Goal: Check status: Check status

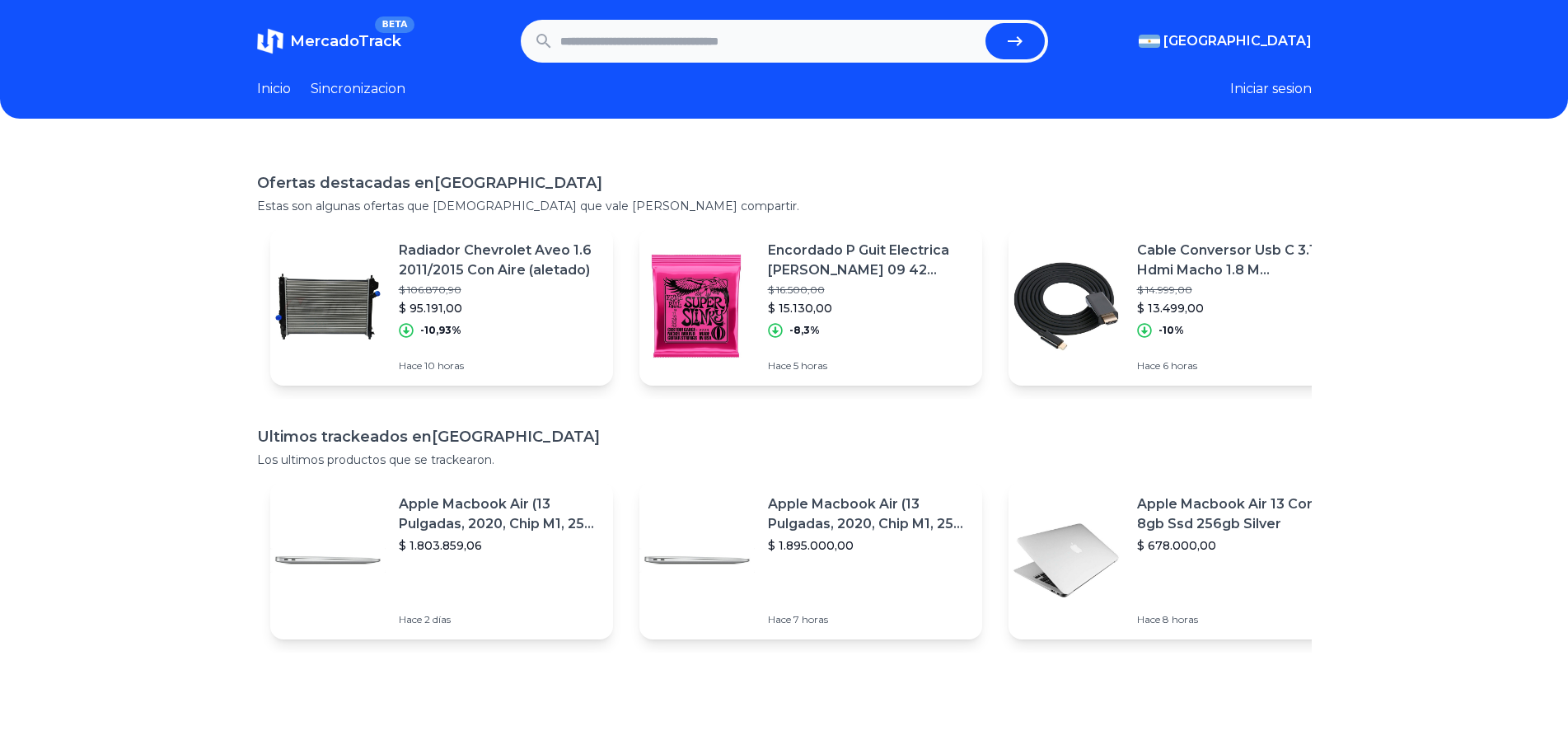
click at [642, 38] on input "text" at bounding box center [769, 41] width 419 height 36
paste input "**********"
click at [985, 23] on button "submit" at bounding box center [1015, 41] width 59 height 36
type input "**********"
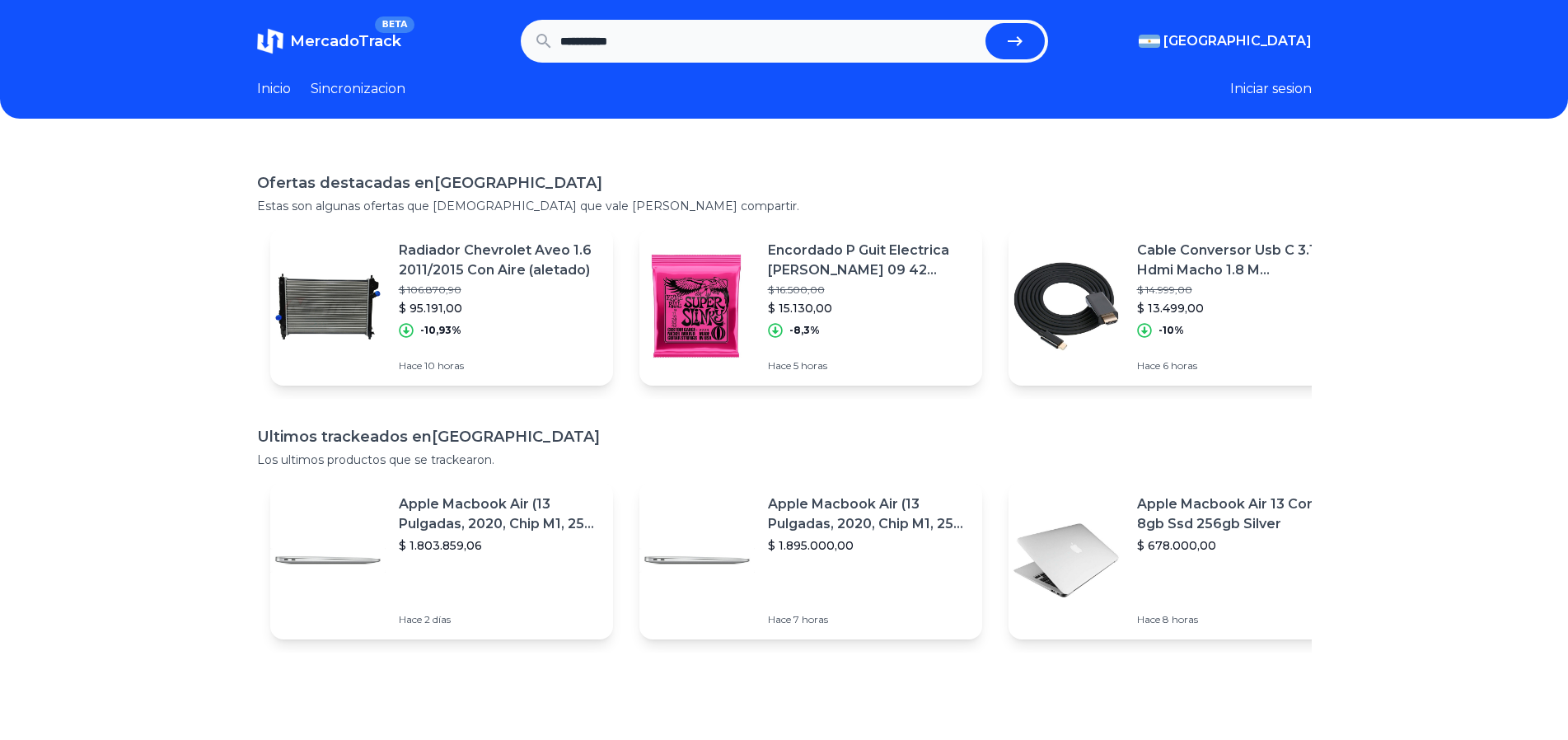
scroll to position [0, 0]
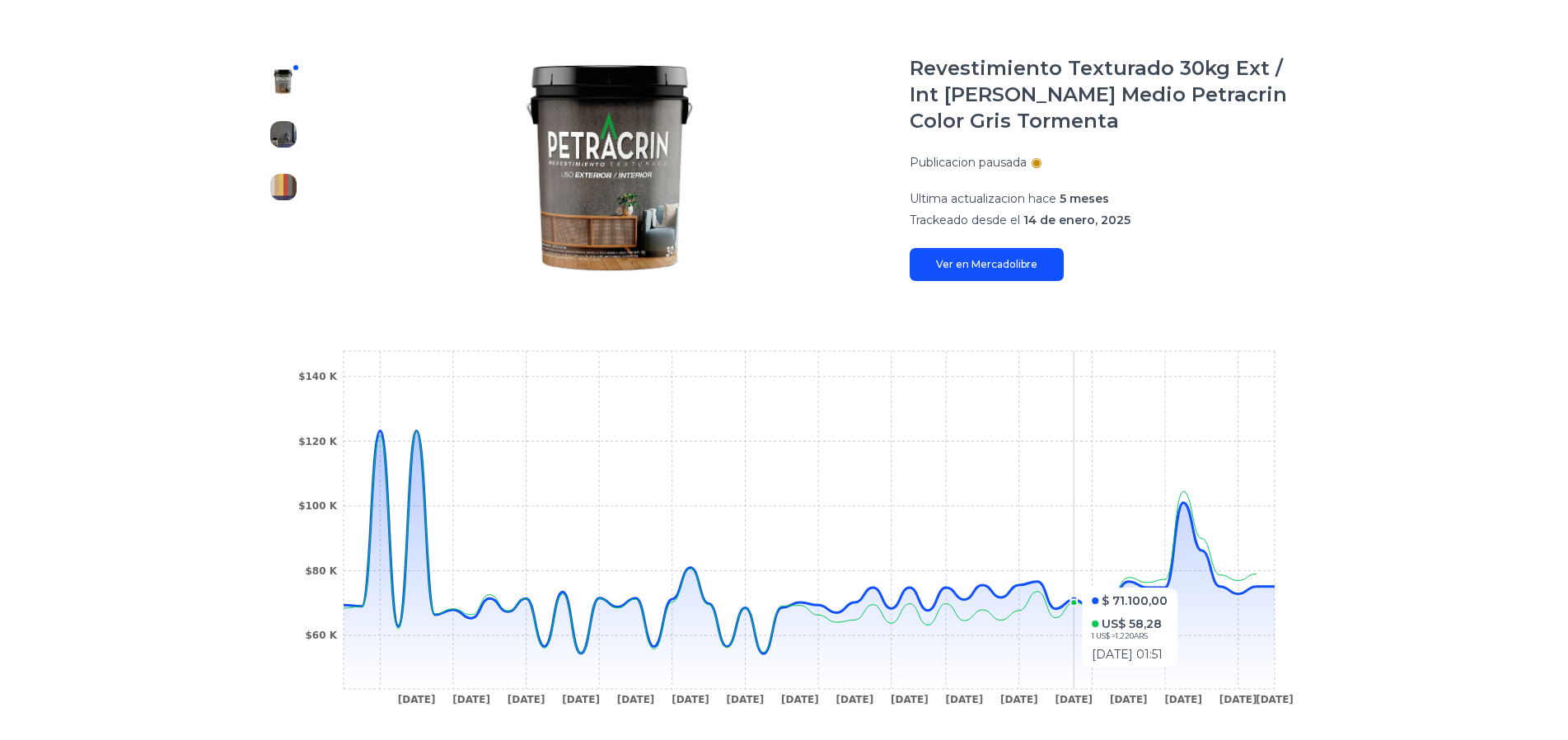
scroll to position [381, 0]
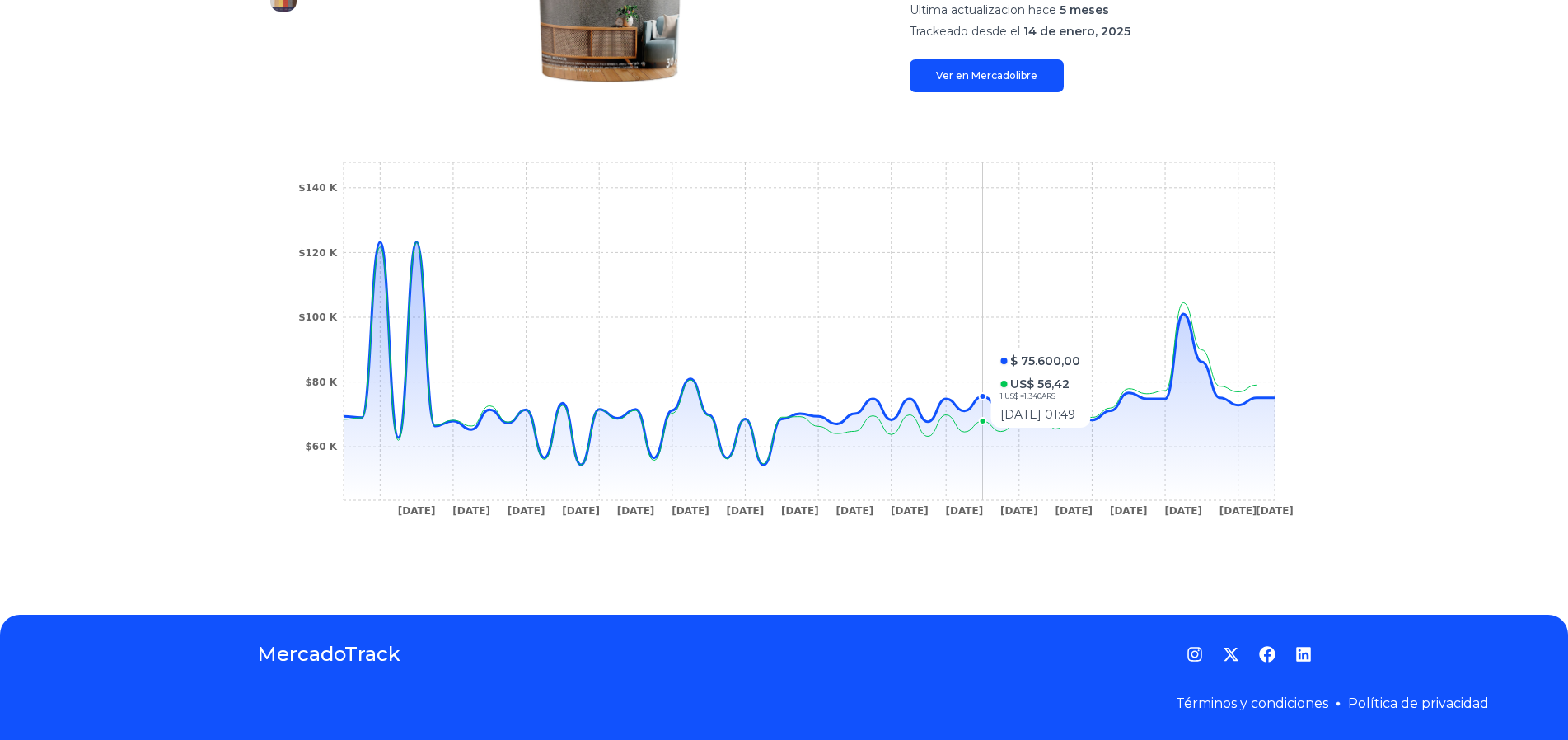
drag, startPoint x: 1213, startPoint y: 436, endPoint x: 666, endPoint y: 408, distance: 547.7
click at [671, 414] on icon "24 Jan 25 9 Feb 25 13 Feb 25 20 Feb 25 23 Feb 25 1 Mar 25 5 Mar 25 16 Mar 25 31…" at bounding box center [784, 343] width 989 height 370
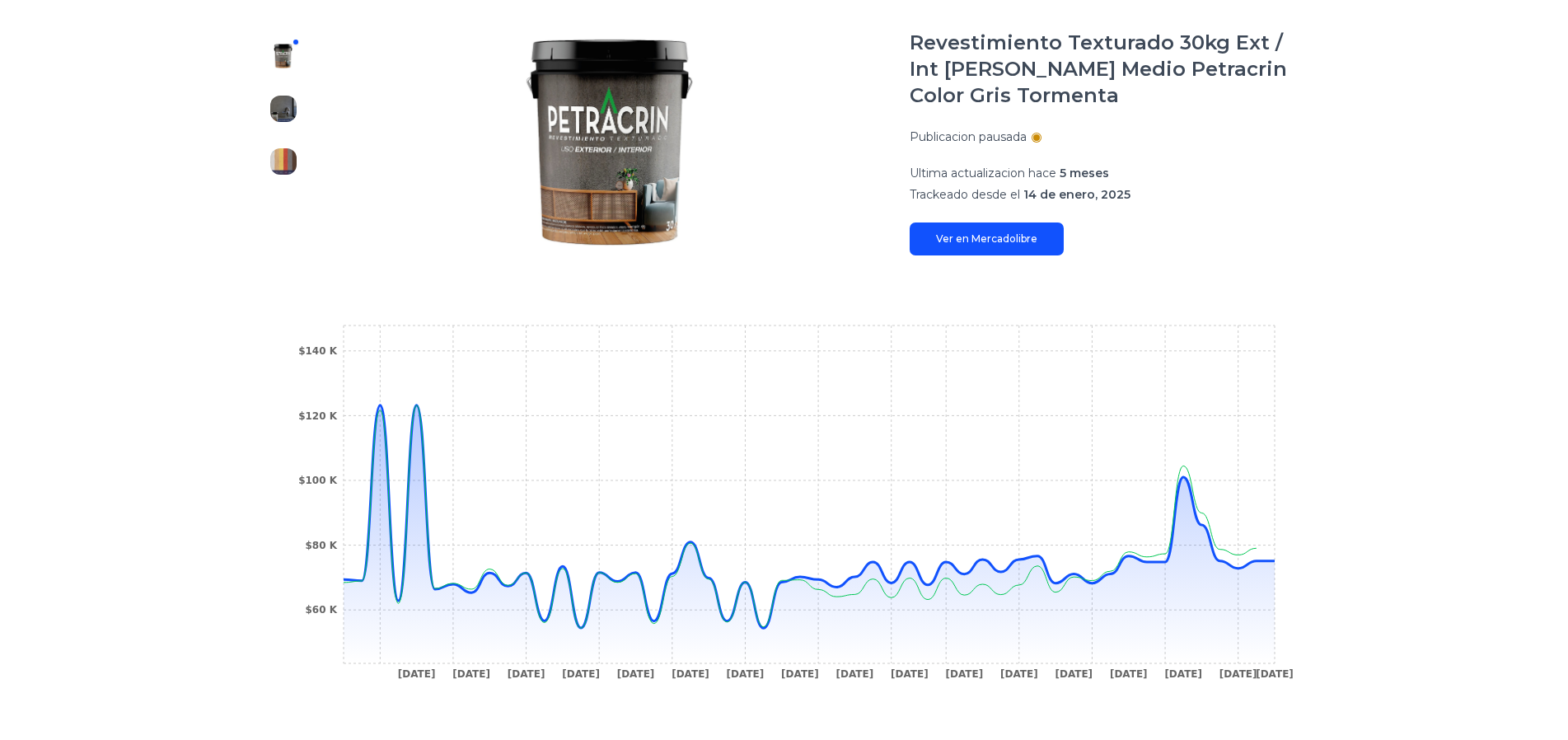
scroll to position [330, 0]
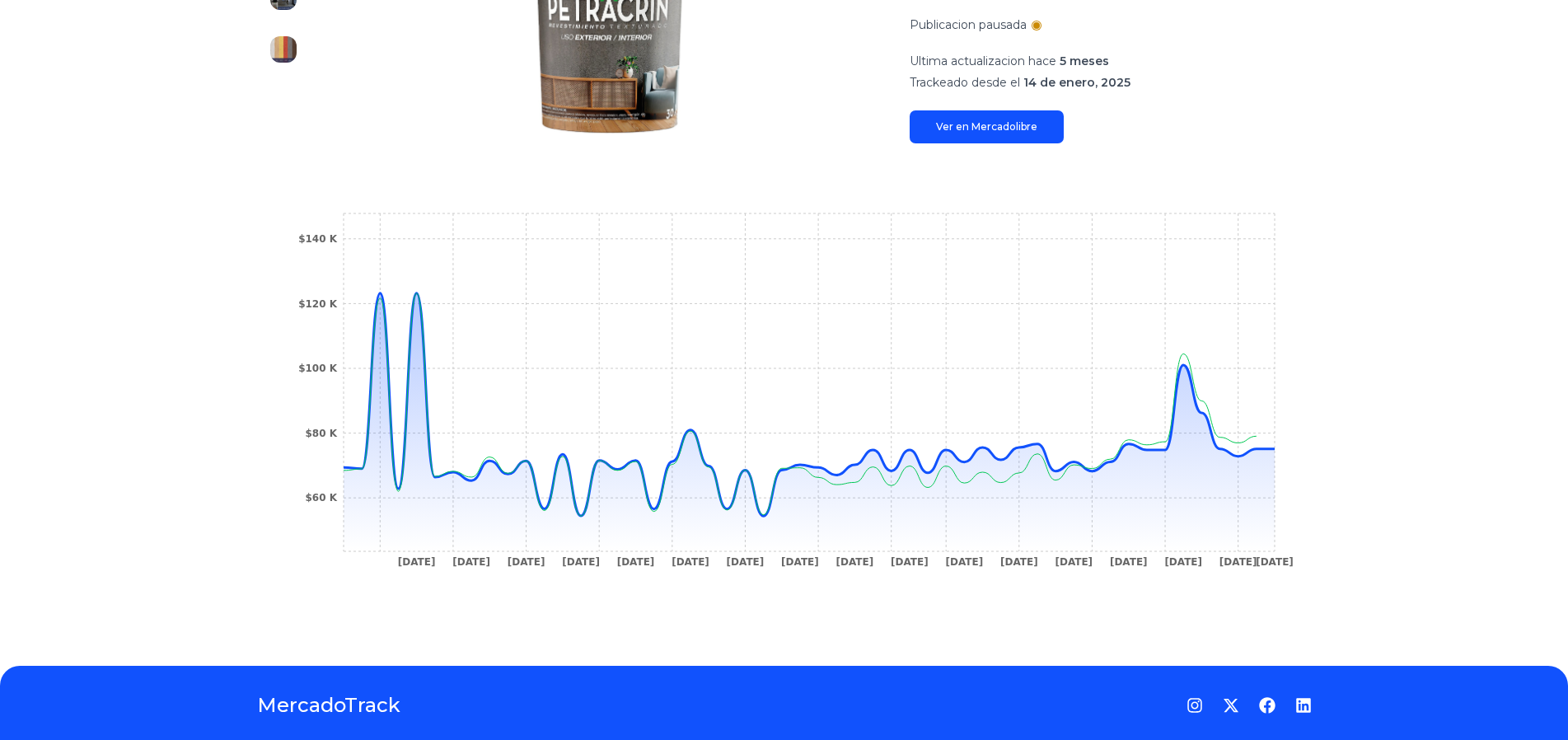
click at [1447, 282] on div "Trackings Revestimiento Texturado 30kg Ext / Int Grano Medio Petracrin Color Gr…" at bounding box center [784, 227] width 1568 height 824
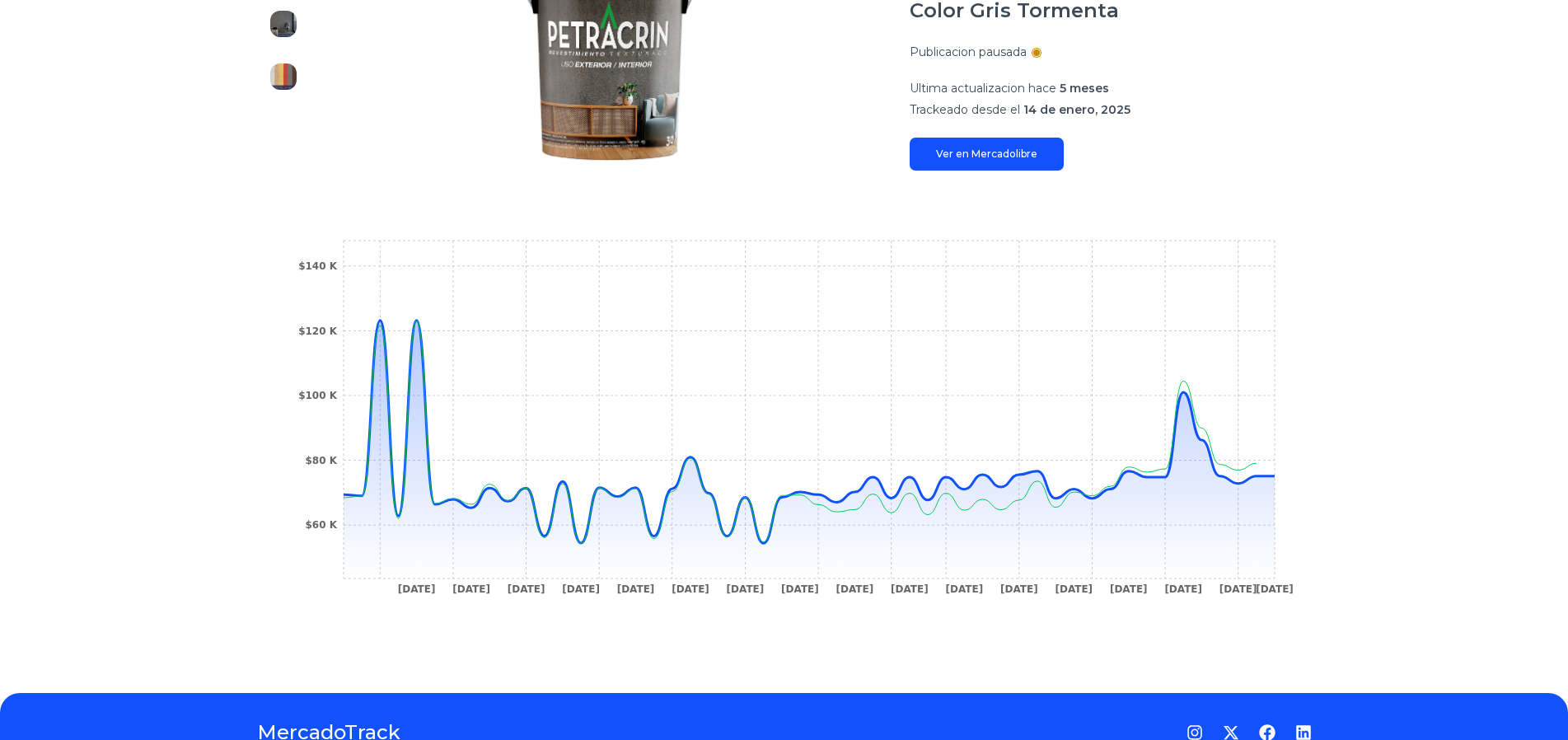
scroll to position [0, 0]
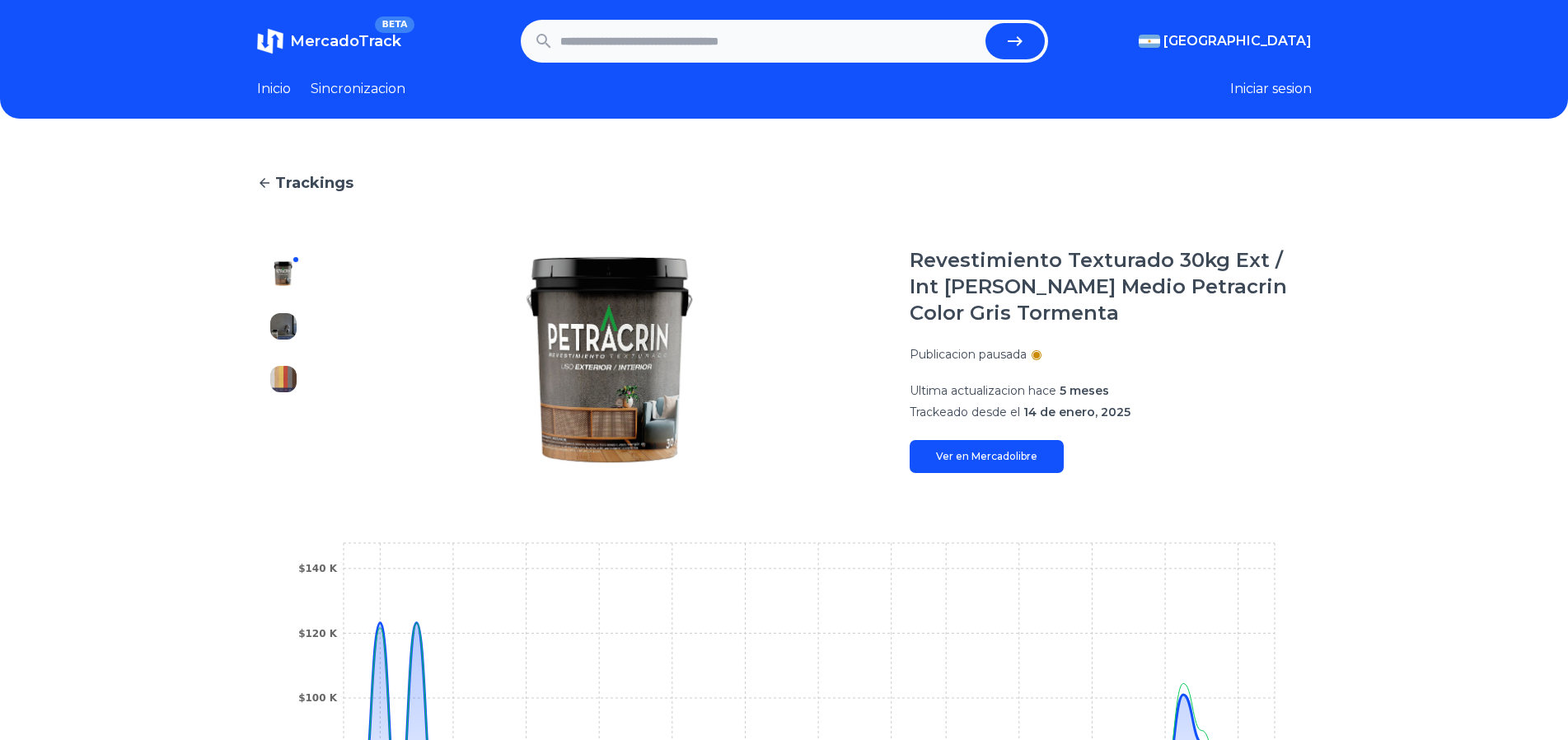
click at [707, 41] on input "text" at bounding box center [769, 41] width 419 height 36
type input "**********"
click at [985, 23] on button "submit" at bounding box center [1015, 41] width 59 height 36
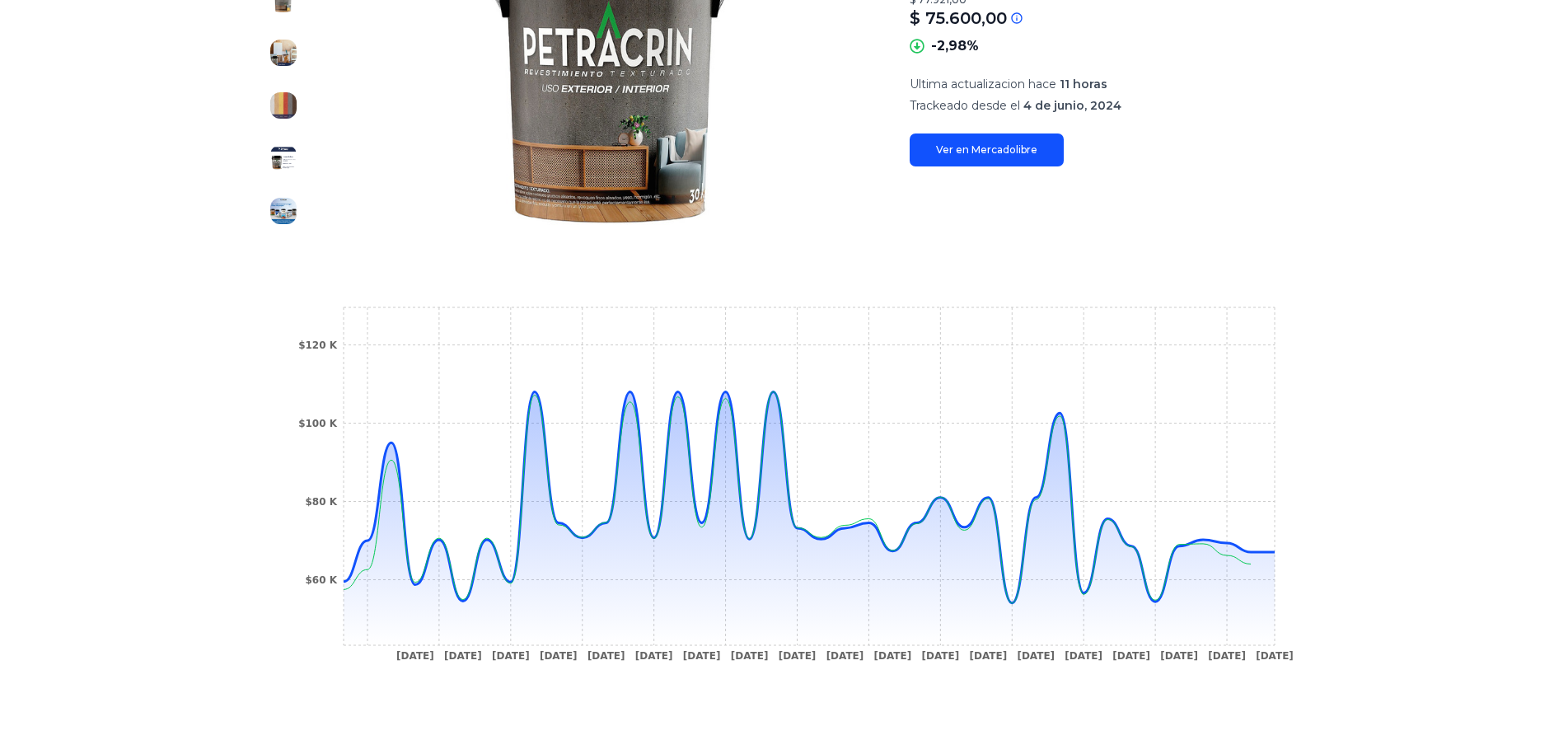
scroll to position [330, 0]
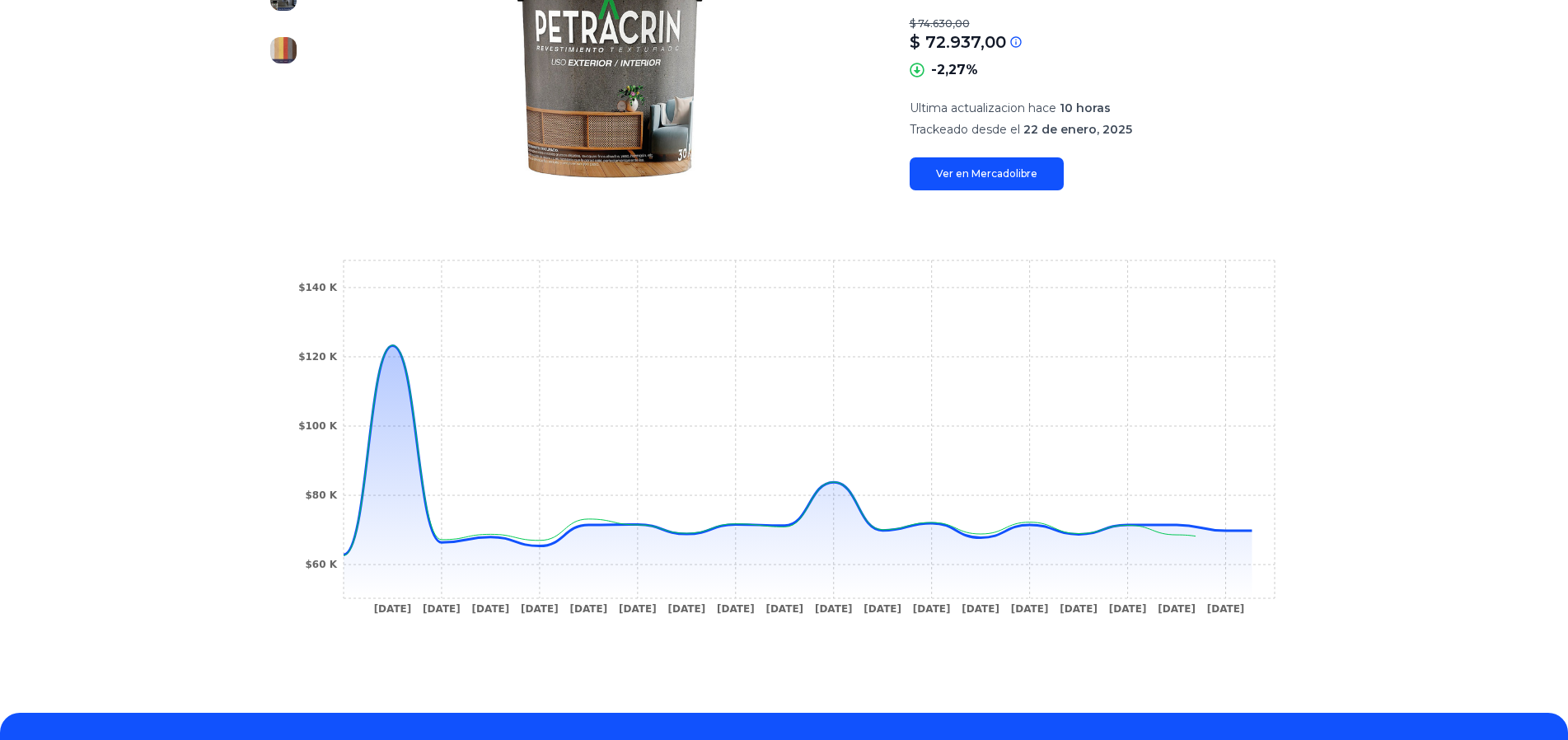
scroll to position [330, 0]
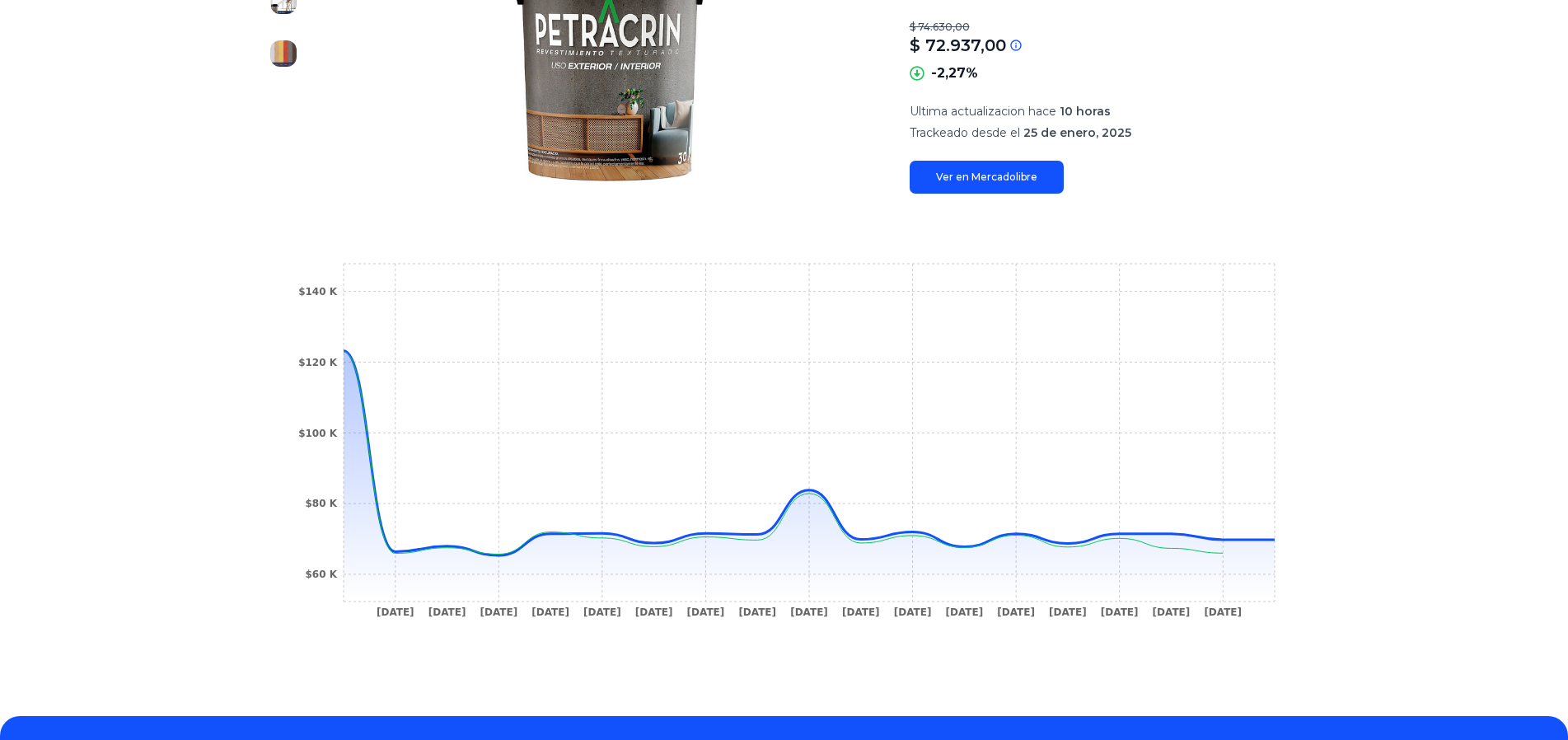
scroll to position [165, 0]
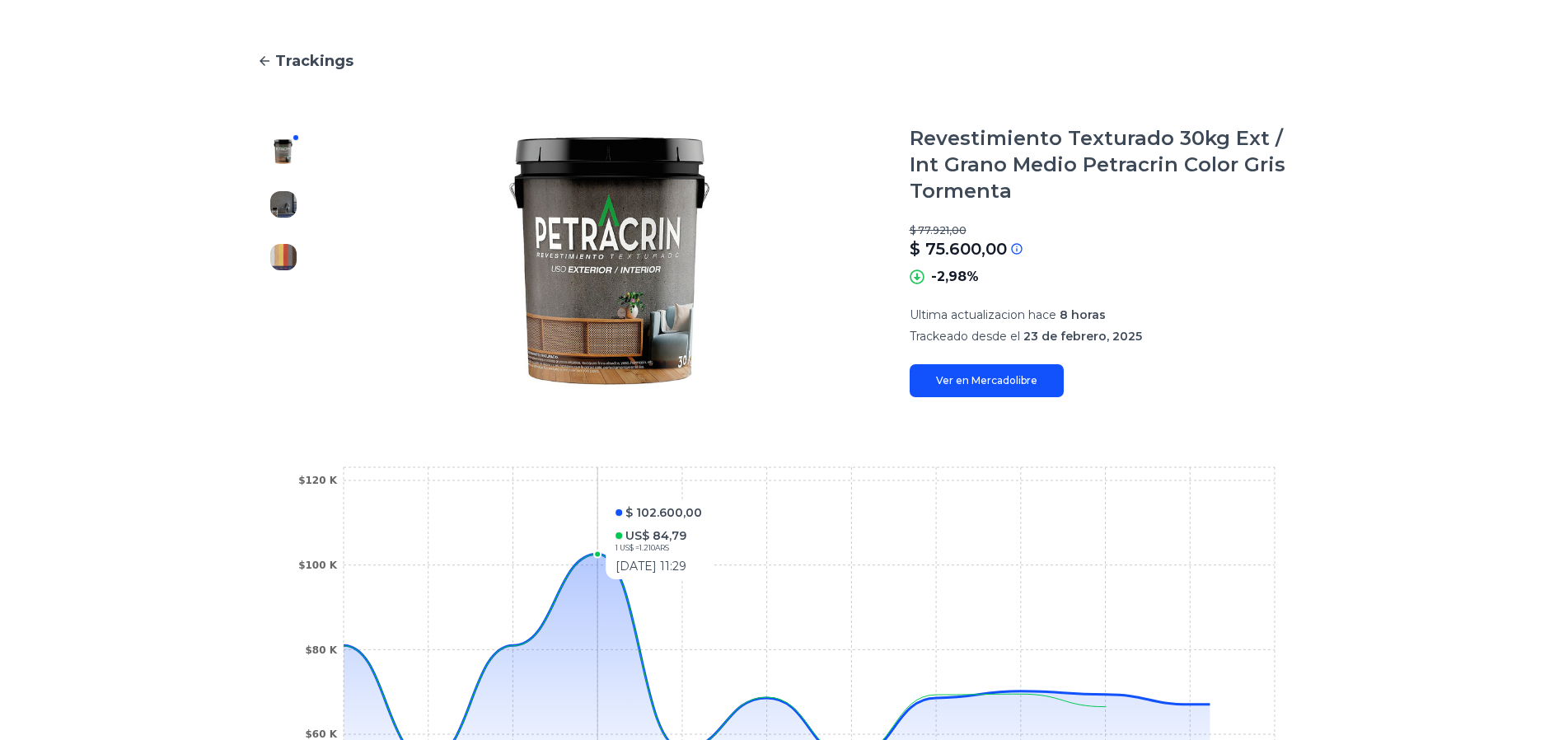
scroll to position [330, 0]
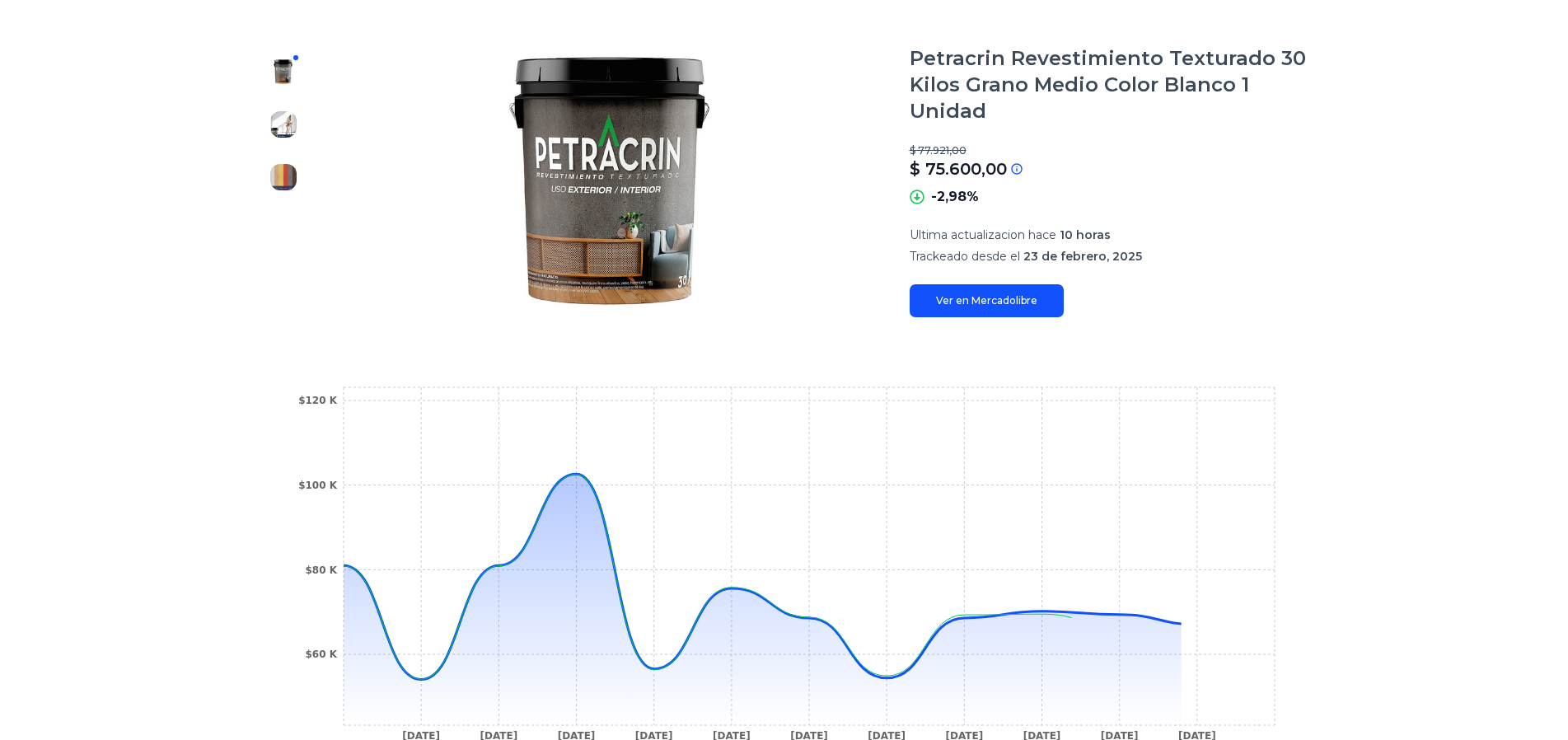
scroll to position [412, 0]
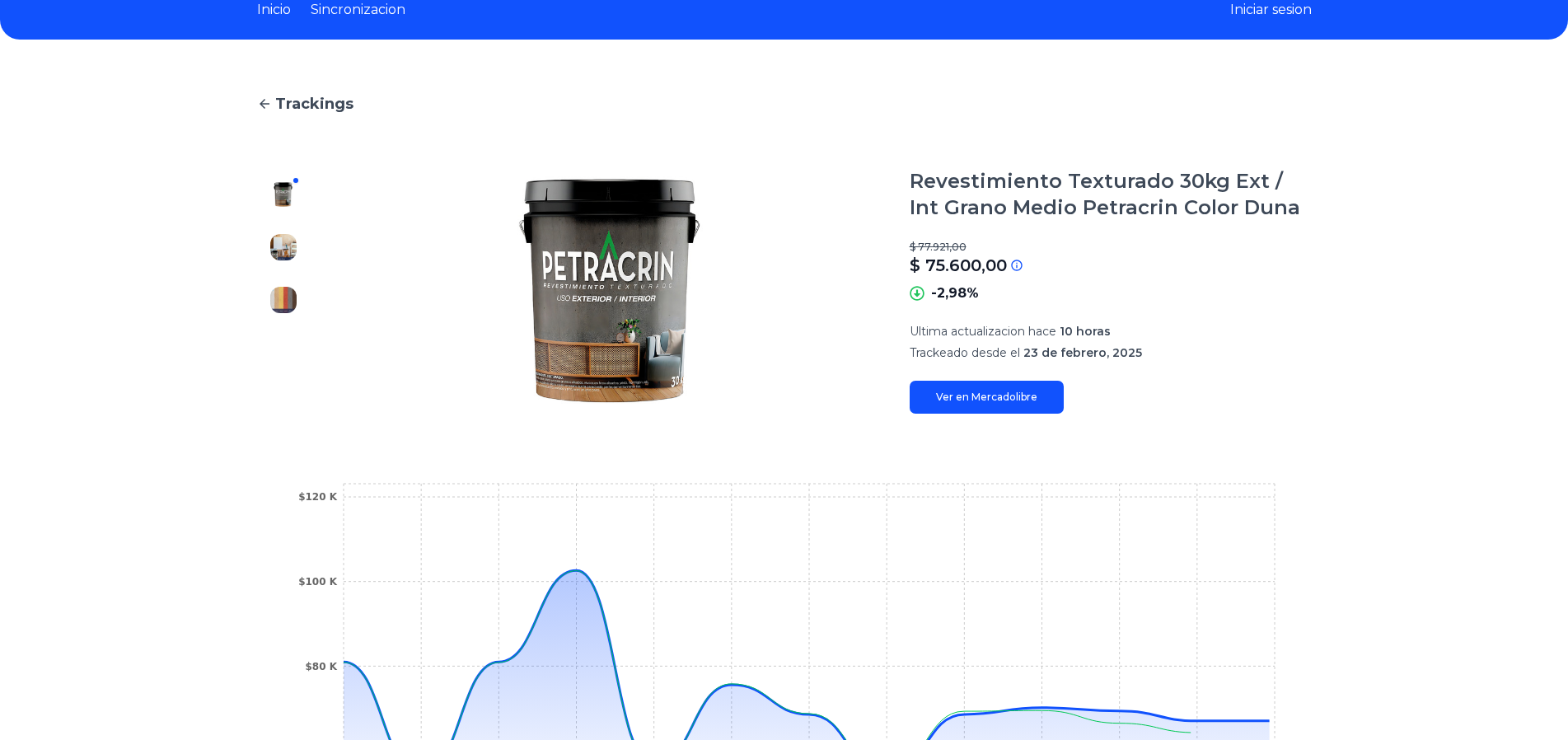
scroll to position [247, 0]
